Goal: Task Accomplishment & Management: Use online tool/utility

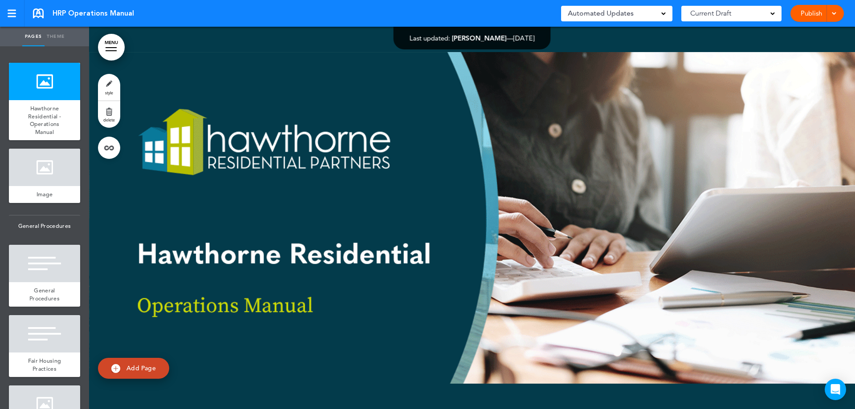
click at [417, 201] on div at bounding box center [472, 218] width 766 height 382
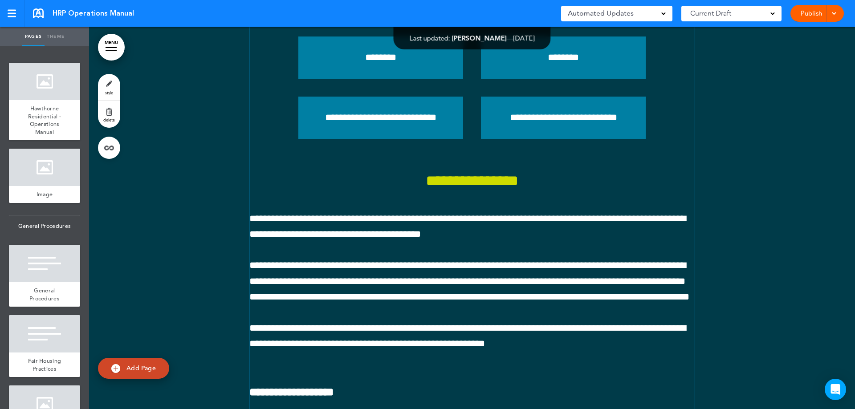
scroll to position [22292, 0]
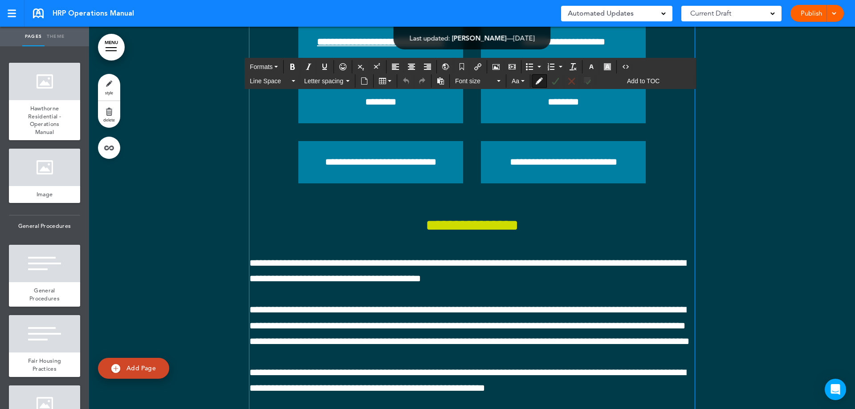
drag, startPoint x: 432, startPoint y: 198, endPoint x: 270, endPoint y: 196, distance: 162.1
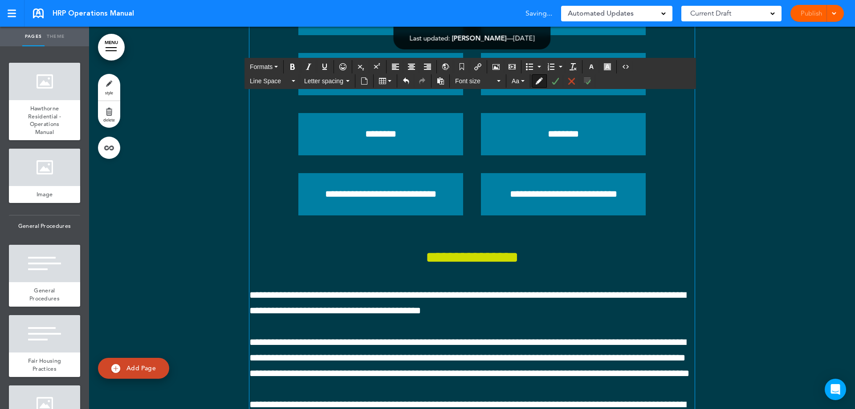
click at [528, 65] on icon "Bullet list" at bounding box center [529, 66] width 7 height 7
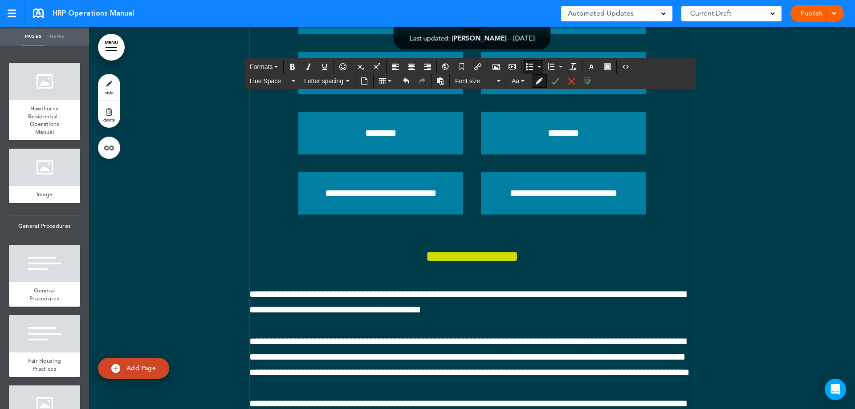
click at [569, 82] on icon "Reject Change" at bounding box center [571, 80] width 7 height 7
click at [574, 81] on icon "Reject Change" at bounding box center [571, 80] width 7 height 7
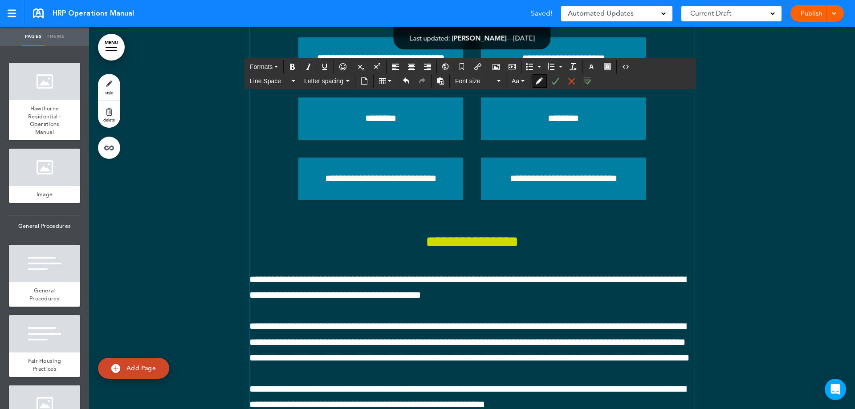
click at [573, 83] on icon "Reject Change" at bounding box center [571, 80] width 7 height 7
